Goal: Task Accomplishment & Management: Manage account settings

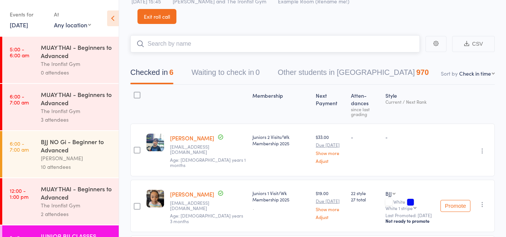
scroll to position [37, 0]
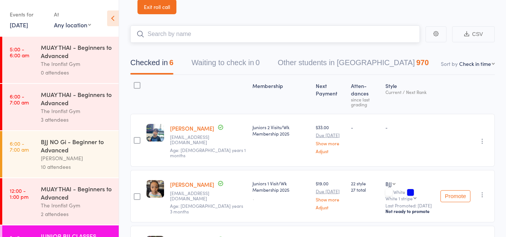
click at [171, 34] on input "search" at bounding box center [274, 33] width 289 height 17
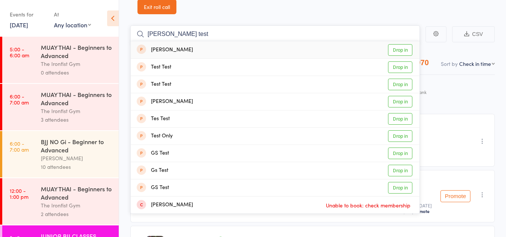
type input "emily test"
click at [398, 50] on link "Drop in" at bounding box center [400, 50] width 24 height 12
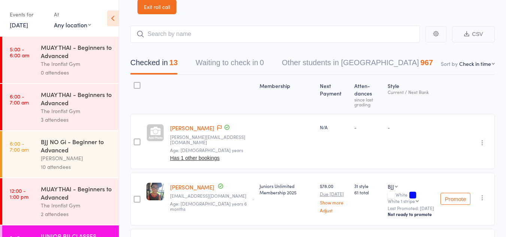
click at [209, 155] on button "Has 1 other bookings" at bounding box center [194, 158] width 49 height 6
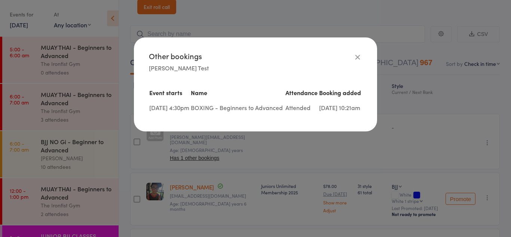
click at [357, 56] on icon at bounding box center [358, 57] width 8 height 8
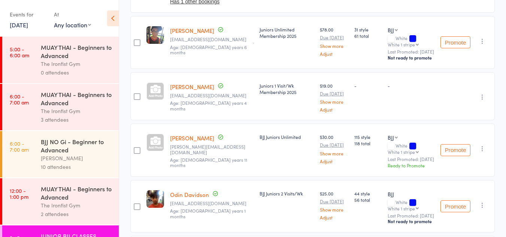
scroll to position [75, 0]
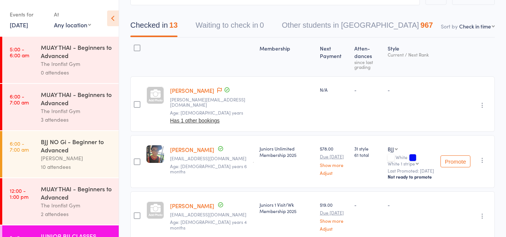
click at [484, 27] on select "First name Last name Birthday today? Behind on payments? Check in time Next pay…" at bounding box center [477, 25] width 36 height 7
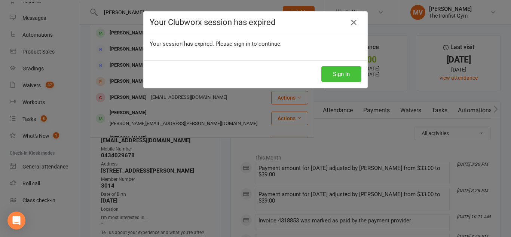
drag, startPoint x: 329, startPoint y: 73, endPoint x: 257, endPoint y: 66, distance: 72.2
click at [329, 73] on button "Sign In" at bounding box center [342, 74] width 40 height 16
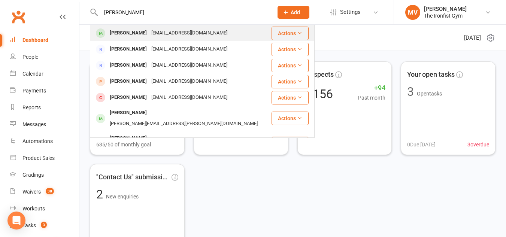
type input "Pranit Patel"
click at [118, 32] on div "Pranit Patel" at bounding box center [128, 33] width 42 height 11
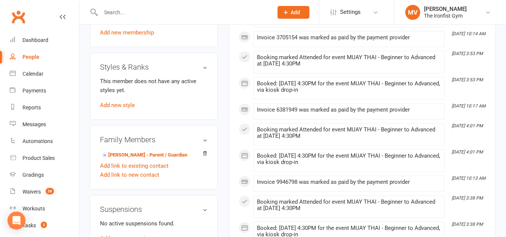
scroll to position [337, 0]
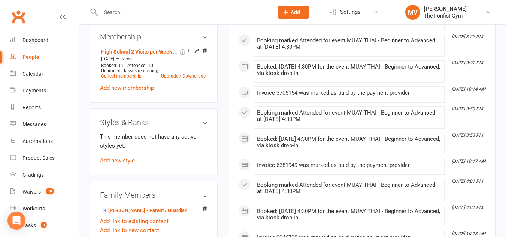
click at [118, 12] on input "text" at bounding box center [182, 12] width 169 height 10
click at [124, 9] on input "text" at bounding box center [182, 12] width 169 height 10
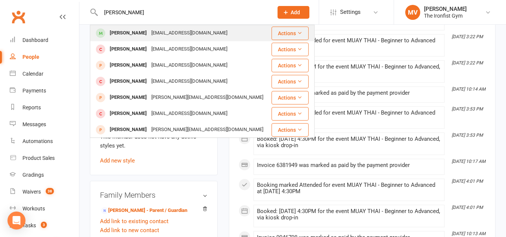
type input "jerome"
click at [120, 32] on div "Jerome Lim" at bounding box center [128, 33] width 42 height 11
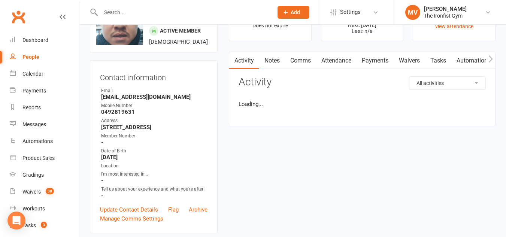
scroll to position [150, 0]
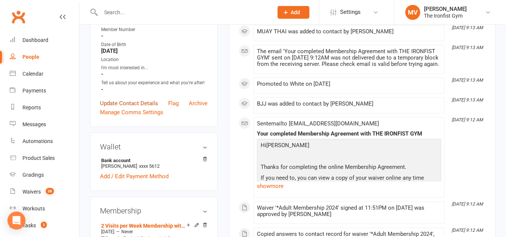
click at [141, 108] on link "Update Contact Details" at bounding box center [129, 103] width 58 height 9
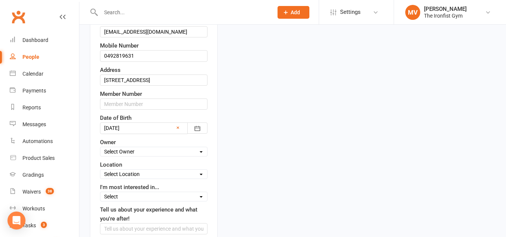
scroll to position [148, 0]
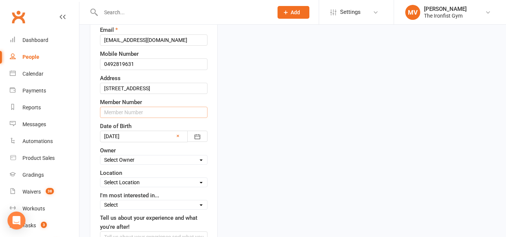
click at [119, 118] on input "text" at bounding box center [153, 112] width 107 height 11
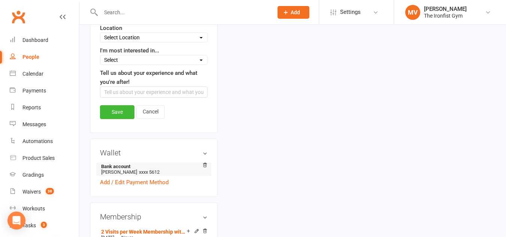
scroll to position [298, 0]
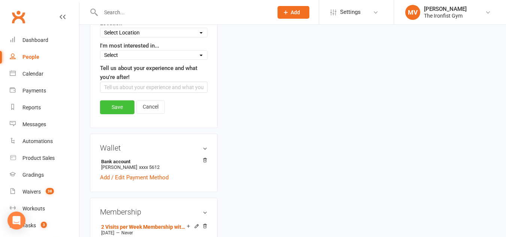
type input "2567"
click at [117, 114] on link "Save" at bounding box center [117, 106] width 34 height 13
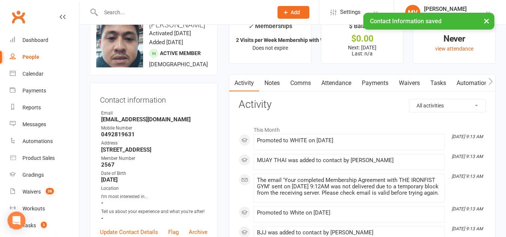
scroll to position [0, 0]
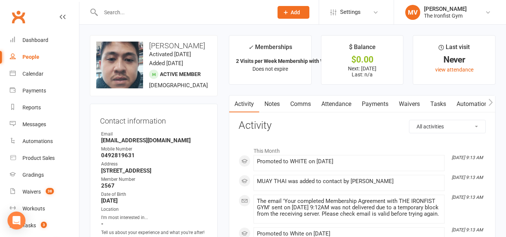
drag, startPoint x: 201, startPoint y: 24, endPoint x: 216, endPoint y: -7, distance: 34.3
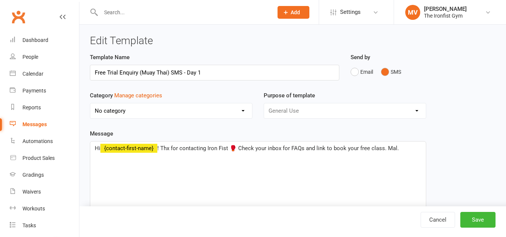
select select "19782"
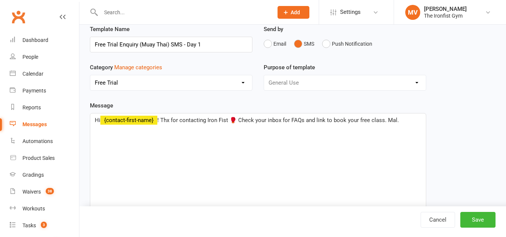
scroll to position [75, 0]
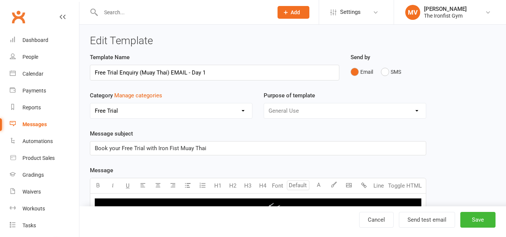
select select "19782"
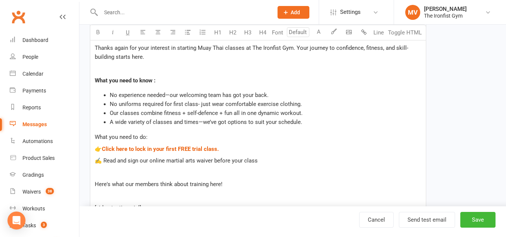
scroll to position [262, 0]
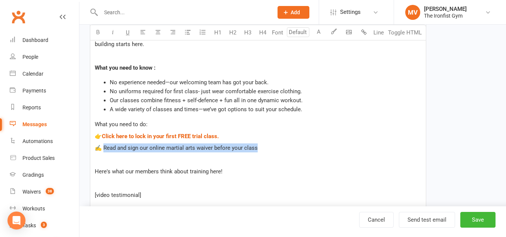
drag, startPoint x: 270, startPoint y: 150, endPoint x: 120, endPoint y: 148, distance: 150.1
click at [104, 146] on p "✍️ Read and sign our online martial arts waiver before your class" at bounding box center [258, 147] width 326 height 9
click at [277, 159] on p at bounding box center [258, 159] width 326 height 9
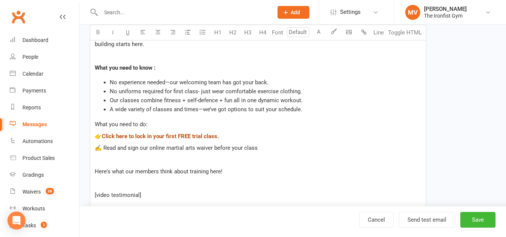
click at [170, 136] on span "Click here to lock in your first FREE trial class." at bounding box center [160, 136] width 117 height 7
drag, startPoint x: 206, startPoint y: 137, endPoint x: 317, endPoint y: 146, distance: 112.3
click at [317, 146] on p "✍️ Read and sign our online martial arts waiver before your class" at bounding box center [258, 147] width 326 height 9
drag, startPoint x: 214, startPoint y: 138, endPoint x: 182, endPoint y: 135, distance: 31.6
click at [182, 135] on span "Click here to lock in your first FREE trial class." at bounding box center [160, 136] width 117 height 7
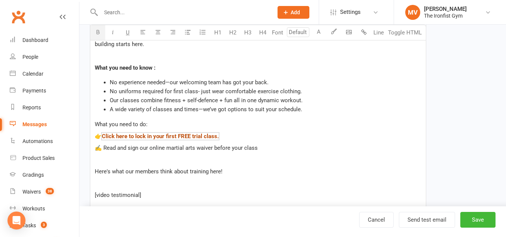
click at [182, 135] on span "Click here to lock in your first FREE trial class." at bounding box center [160, 136] width 117 height 7
click at [293, 132] on p "👉 $ Click here to lock in your first FREE trial class. $" at bounding box center [258, 136] width 326 height 9
click at [419, 221] on button "Send test email" at bounding box center [427, 220] width 56 height 16
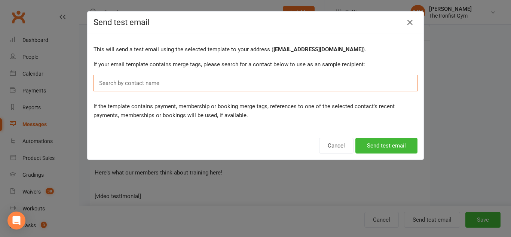
click at [156, 82] on input "text" at bounding box center [130, 83] width 65 height 10
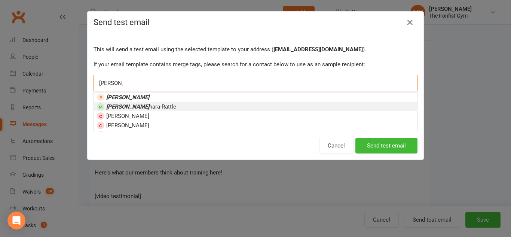
type input "ali shino"
click at [140, 106] on span "Ali Shino hara-Rattle" at bounding box center [141, 106] width 70 height 7
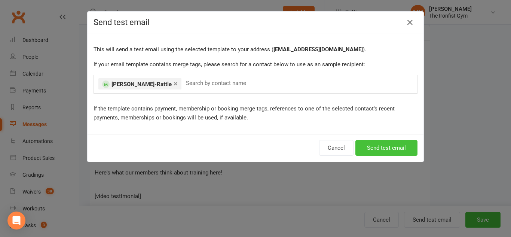
click at [384, 147] on button "Send test email" at bounding box center [387, 148] width 62 height 16
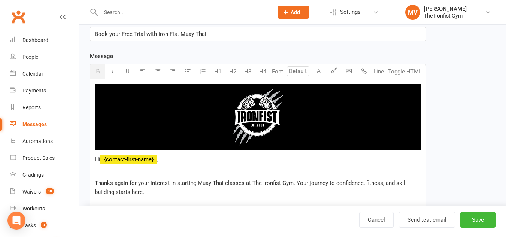
scroll to position [112, 0]
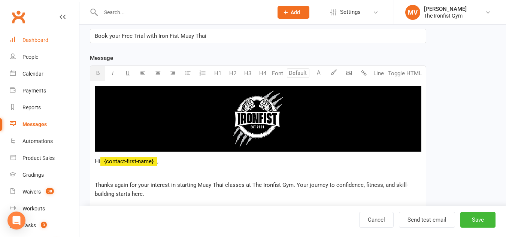
drag, startPoint x: 51, startPoint y: 39, endPoint x: 77, endPoint y: 39, distance: 25.8
click at [51, 39] on link "Dashboard" at bounding box center [44, 40] width 69 height 17
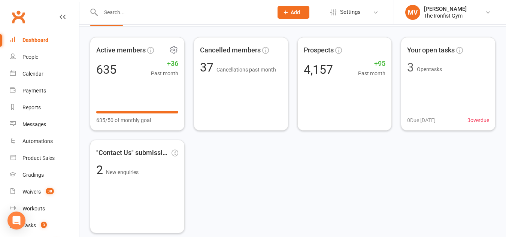
scroll to position [37, 0]
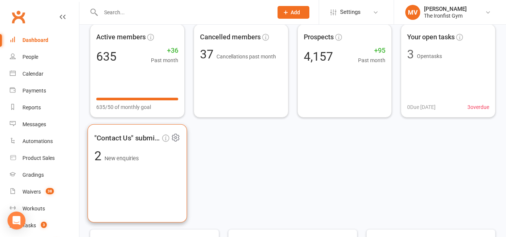
click at [124, 155] on span "New enquiries" at bounding box center [121, 158] width 34 height 6
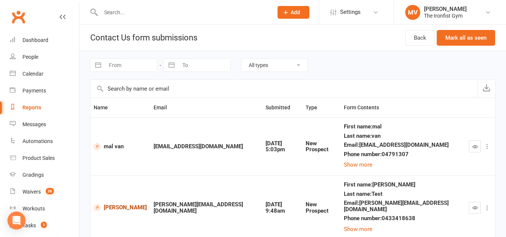
click at [118, 204] on link "Emily Test" at bounding box center [120, 207] width 53 height 7
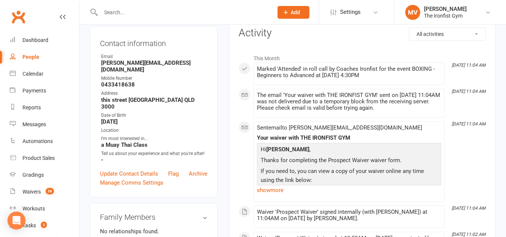
scroll to position [37, 0]
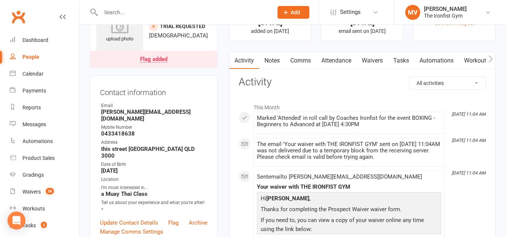
click at [350, 58] on link "Attendance" at bounding box center [336, 60] width 40 height 17
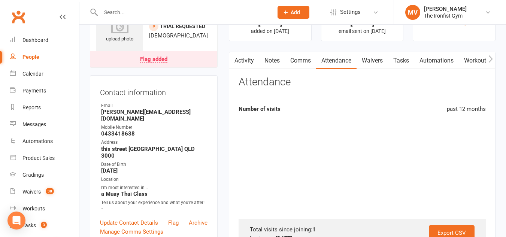
click at [426, 60] on link "Automations" at bounding box center [436, 60] width 45 height 17
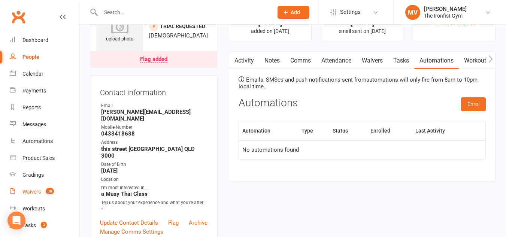
drag, startPoint x: 30, startPoint y: 191, endPoint x: 39, endPoint y: 194, distance: 9.5
click at [30, 191] on div "Waivers" at bounding box center [31, 192] width 18 height 6
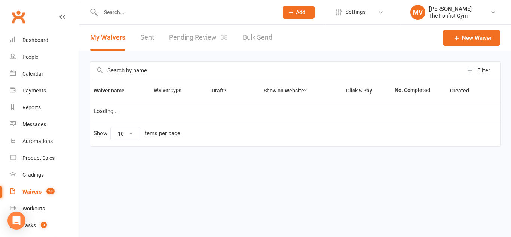
select select "100"
click at [187, 34] on link "Pending Review 38" at bounding box center [198, 38] width 59 height 26
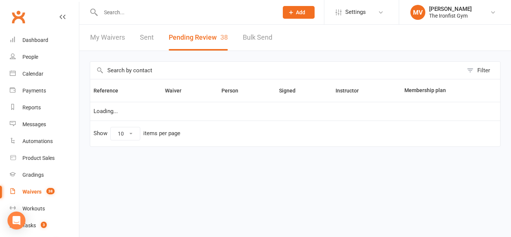
select select "100"
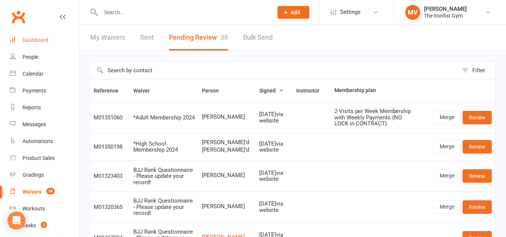
click at [30, 39] on div "Dashboard" at bounding box center [35, 40] width 26 height 6
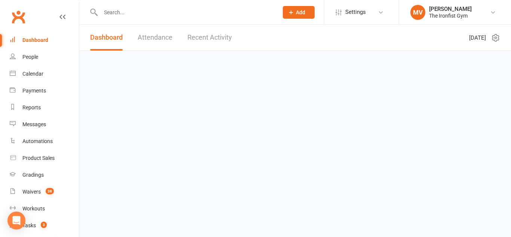
click at [120, 15] on input "text" at bounding box center [185, 12] width 175 height 10
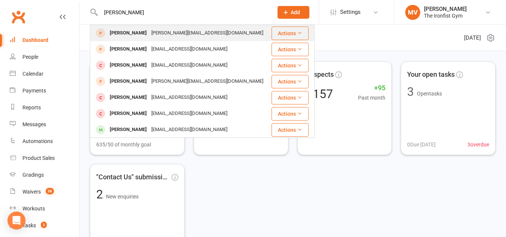
type input "emily"
click at [117, 32] on div "[PERSON_NAME]" at bounding box center [128, 33] width 42 height 11
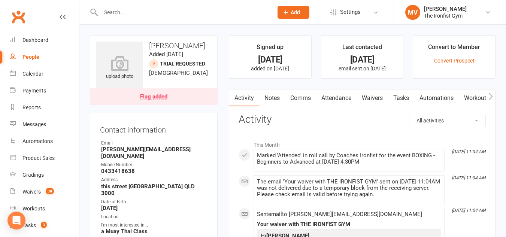
click at [381, 97] on link "Waivers" at bounding box center [371, 97] width 31 height 17
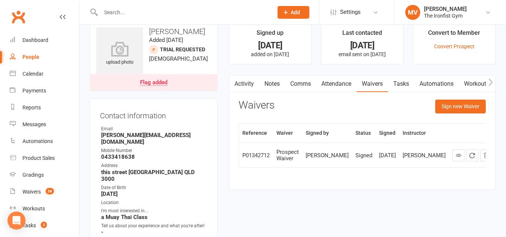
scroll to position [37, 0]
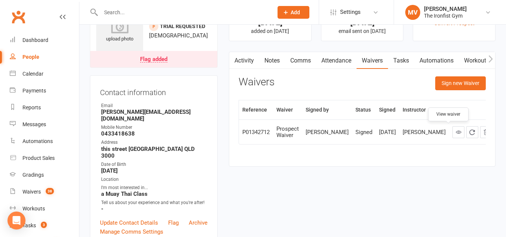
click at [452, 137] on link at bounding box center [458, 132] width 12 height 12
click at [42, 37] on div "Dashboard" at bounding box center [35, 40] width 26 height 6
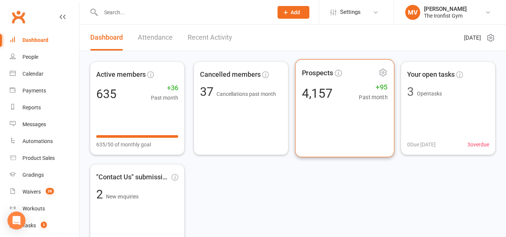
click at [336, 117] on div "Prospects 4,157 +95 Past month" at bounding box center [344, 108] width 99 height 98
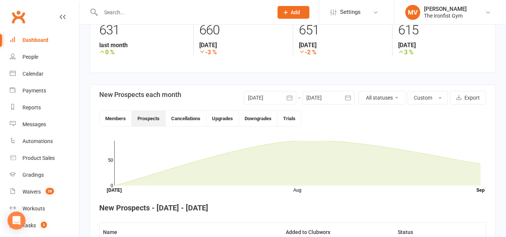
scroll to position [119, 0]
click at [345, 98] on icon "button" at bounding box center [348, 97] width 6 height 5
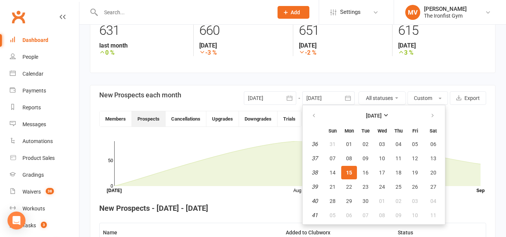
click at [288, 97] on icon "button" at bounding box center [289, 97] width 7 height 7
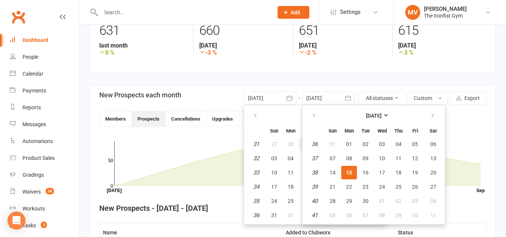
click at [301, 145] on button "29" at bounding box center [307, 143] width 16 height 13
click at [301, 145] on icon at bounding box center [297, 163] width 366 height 45
type input "29 Jul 2025"
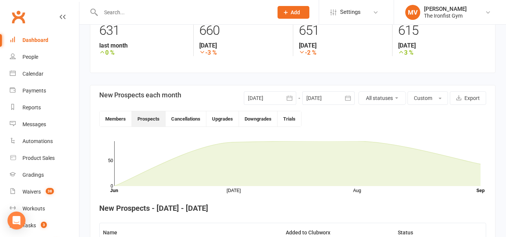
click at [340, 98] on div at bounding box center [328, 97] width 52 height 13
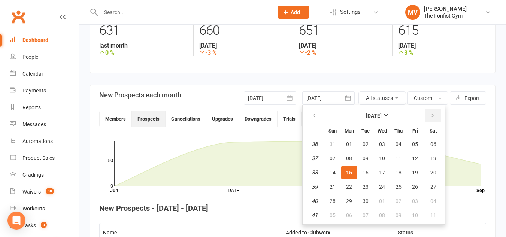
click at [432, 116] on icon "button" at bounding box center [432, 116] width 5 height 6
click at [310, 114] on button "button" at bounding box center [314, 115] width 16 height 13
click at [333, 215] on span "31" at bounding box center [332, 215] width 6 height 6
type input "31 Aug 2025"
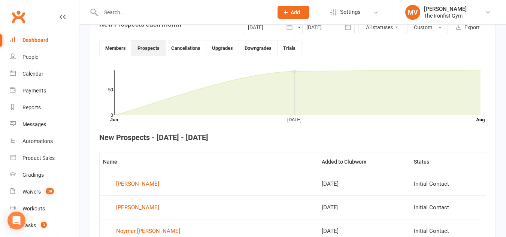
scroll to position [194, 0]
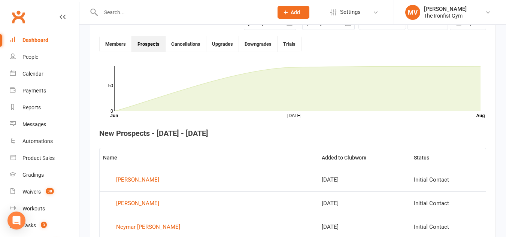
click at [147, 43] on button "Prospects" at bounding box center [149, 43] width 34 height 15
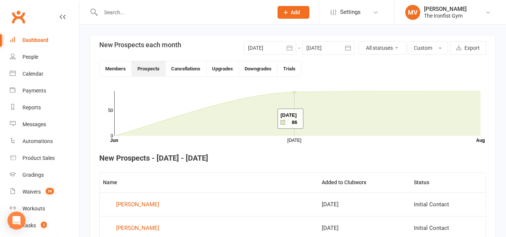
scroll to position [157, 0]
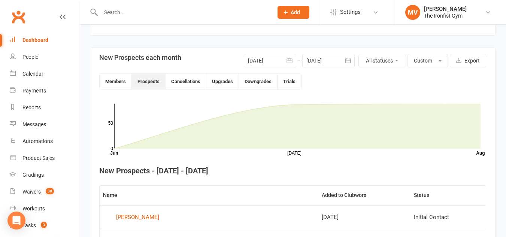
click at [290, 62] on icon "button" at bounding box center [289, 60] width 7 height 7
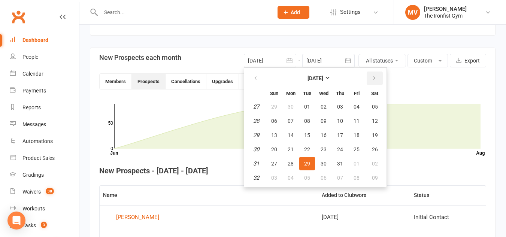
click at [374, 76] on icon "button" at bounding box center [373, 78] width 5 height 6
click at [353, 106] on span "01" at bounding box center [356, 107] width 6 height 6
type input "01 Aug 2025"
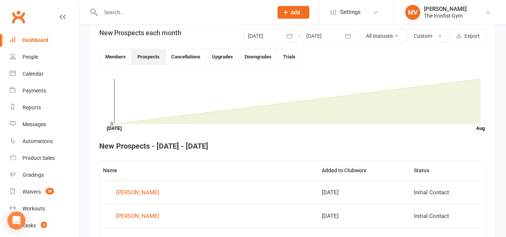
scroll to position [194, 0]
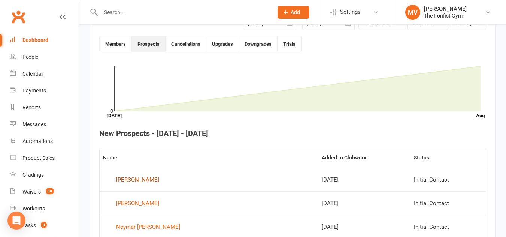
click at [158, 179] on div "Johnny Al Shamari" at bounding box center [137, 179] width 43 height 11
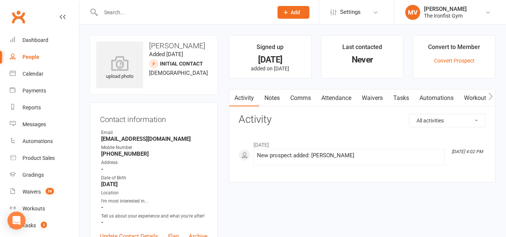
click at [470, 121] on select "All activities Bookings / Attendances Communications Notes Failed SMSes Grading…" at bounding box center [447, 120] width 76 height 13
select select "BookingLogEntry"
click at [409, 114] on select "All activities Bookings / Attendances Communications Notes Failed SMSes Grading…" at bounding box center [447, 120] width 76 height 13
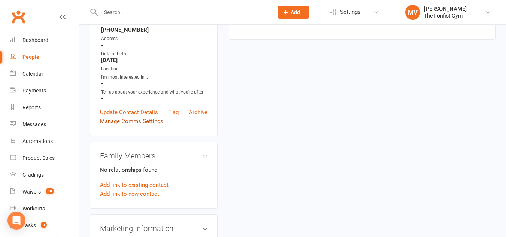
scroll to position [150, 0]
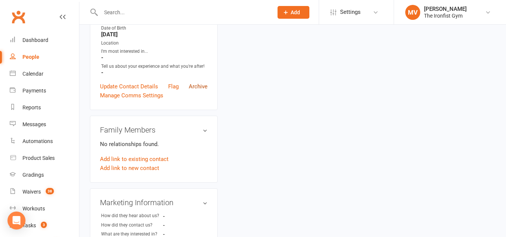
click at [201, 85] on link "Archive" at bounding box center [198, 86] width 19 height 9
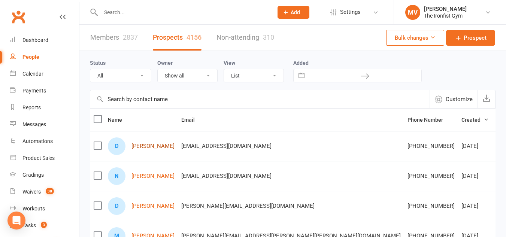
drag, startPoint x: 153, startPoint y: 147, endPoint x: 193, endPoint y: 144, distance: 39.8
click at [153, 147] on link "Darcy Bednall" at bounding box center [152, 146] width 43 height 6
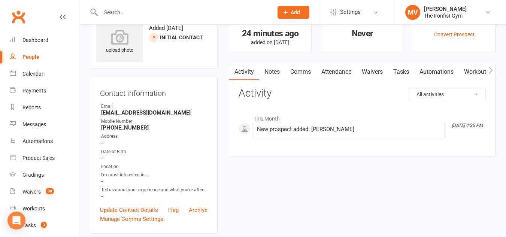
scroll to position [37, 0]
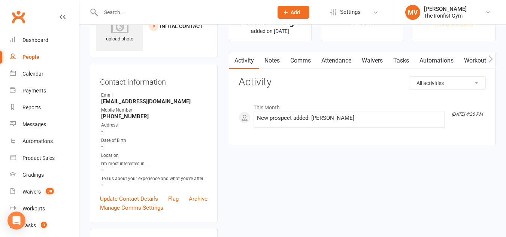
click at [148, 9] on input "text" at bounding box center [182, 12] width 169 height 10
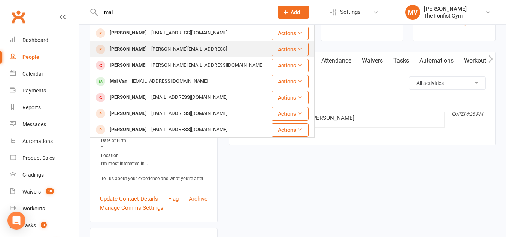
type input "mal"
click at [126, 48] on div "Simon Erdal" at bounding box center [128, 49] width 42 height 11
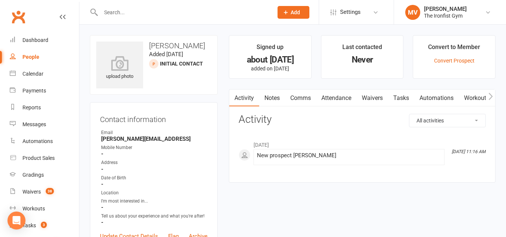
scroll to position [37, 0]
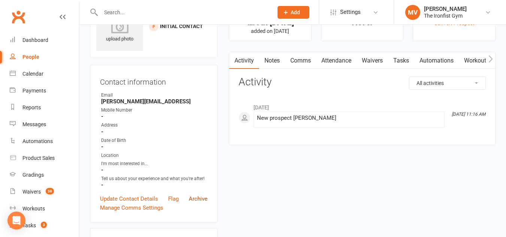
click at [202, 200] on link "Archive" at bounding box center [198, 198] width 19 height 9
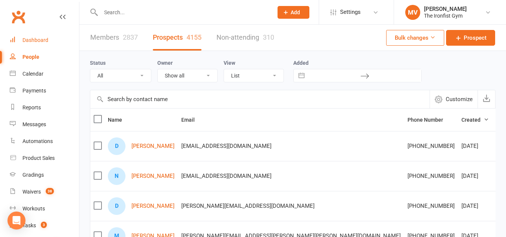
click at [43, 40] on div "Dashboard" at bounding box center [35, 40] width 26 height 6
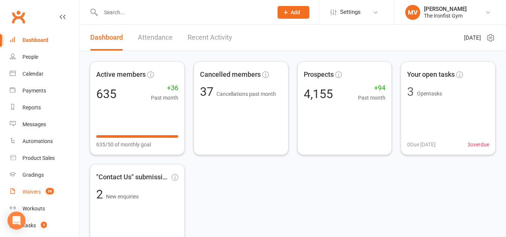
click at [32, 194] on div "Waivers" at bounding box center [31, 192] width 18 height 6
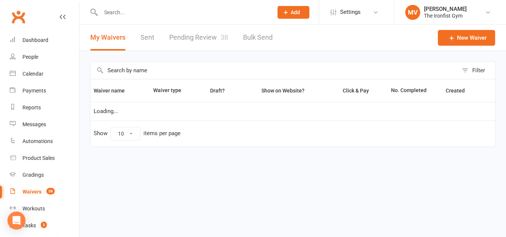
select select "100"
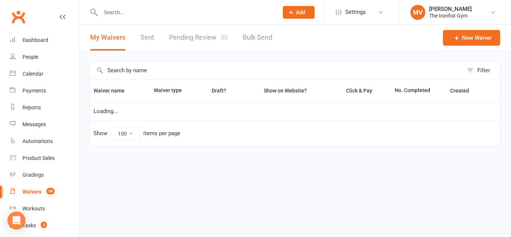
click at [192, 37] on link "Pending Review 38" at bounding box center [198, 38] width 59 height 26
select select "100"
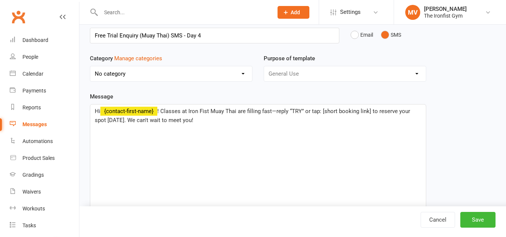
select select "19782"
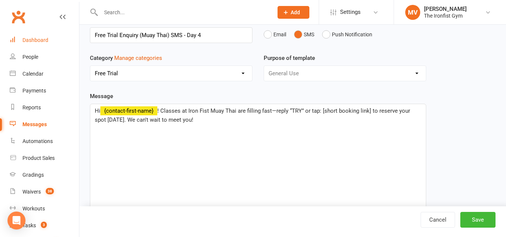
click at [31, 38] on div "Dashboard" at bounding box center [35, 40] width 26 height 6
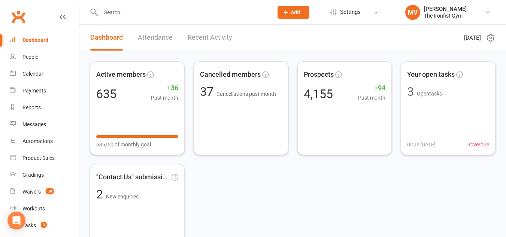
click at [220, 3] on div at bounding box center [179, 12] width 178 height 24
click at [38, 71] on div "Calendar" at bounding box center [32, 74] width 21 height 6
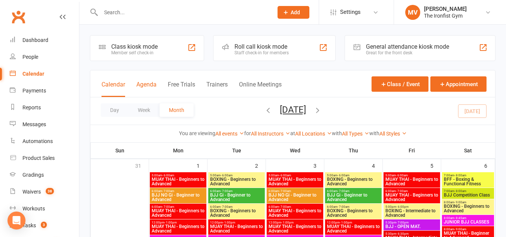
click at [156, 83] on button "Agenda" at bounding box center [146, 89] width 20 height 16
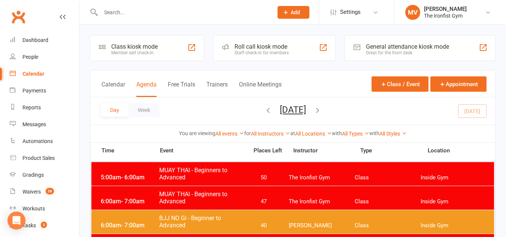
scroll to position [37, 0]
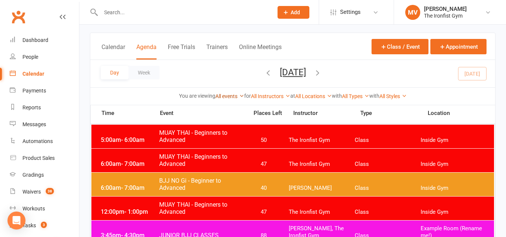
click at [239, 95] on icon at bounding box center [241, 95] width 5 height 5
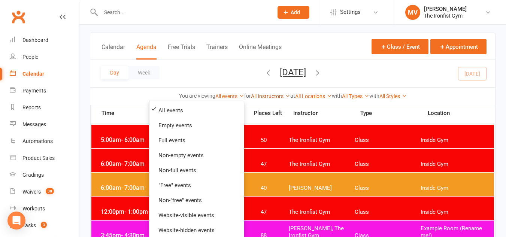
click at [273, 93] on link "All Instructors" at bounding box center [270, 96] width 39 height 6
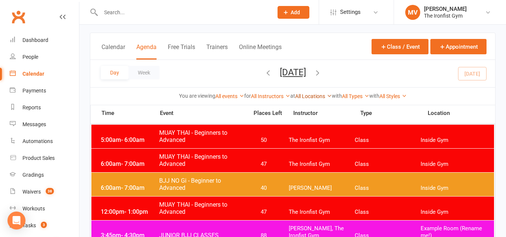
click at [311, 94] on link "All Locations" at bounding box center [313, 96] width 37 height 6
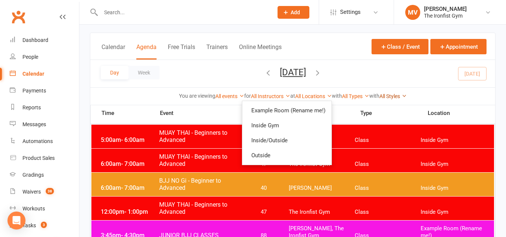
click at [390, 95] on link "All Styles" at bounding box center [392, 96] width 27 height 6
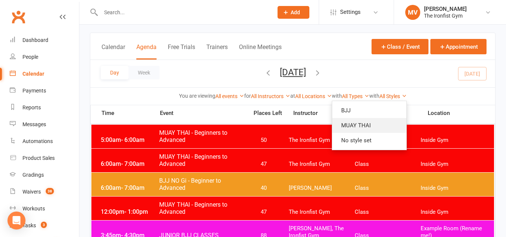
click at [367, 120] on link "MUAY THAI" at bounding box center [369, 125] width 74 height 15
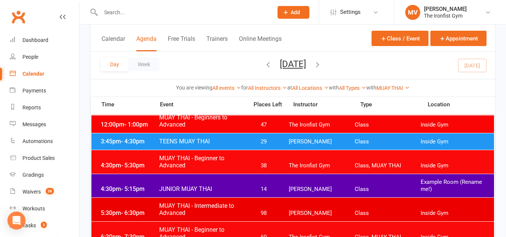
scroll to position [112, 0]
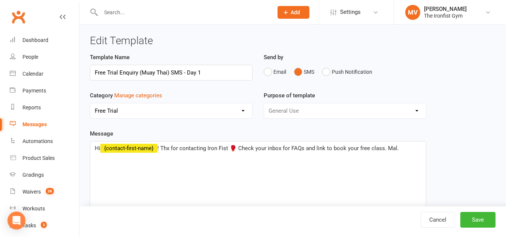
select select "19782"
